Goal: Find specific page/section: Find specific page/section

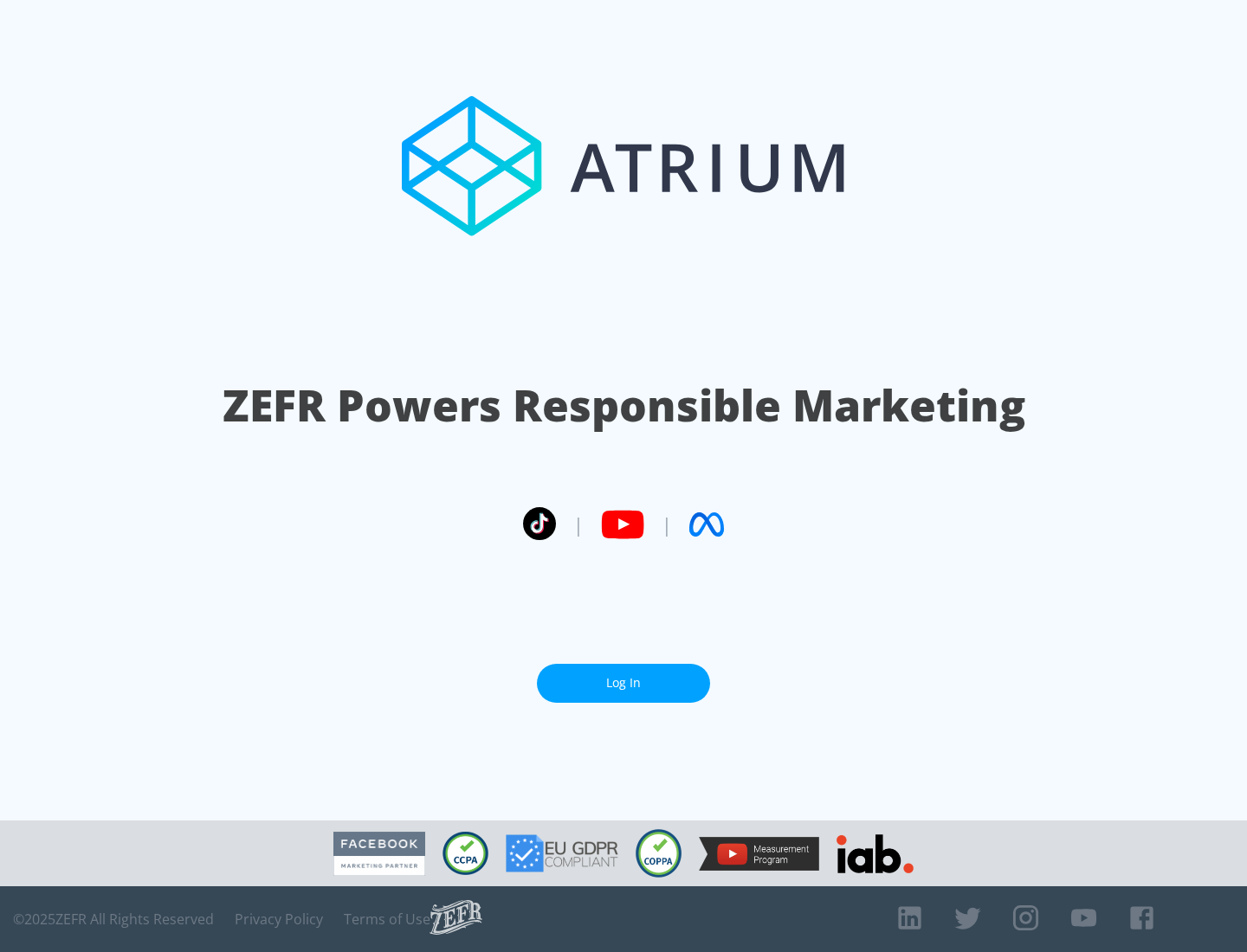
click at [624, 676] on link "Log In" at bounding box center [623, 684] width 174 height 39
